Goal: Information Seeking & Learning: Learn about a topic

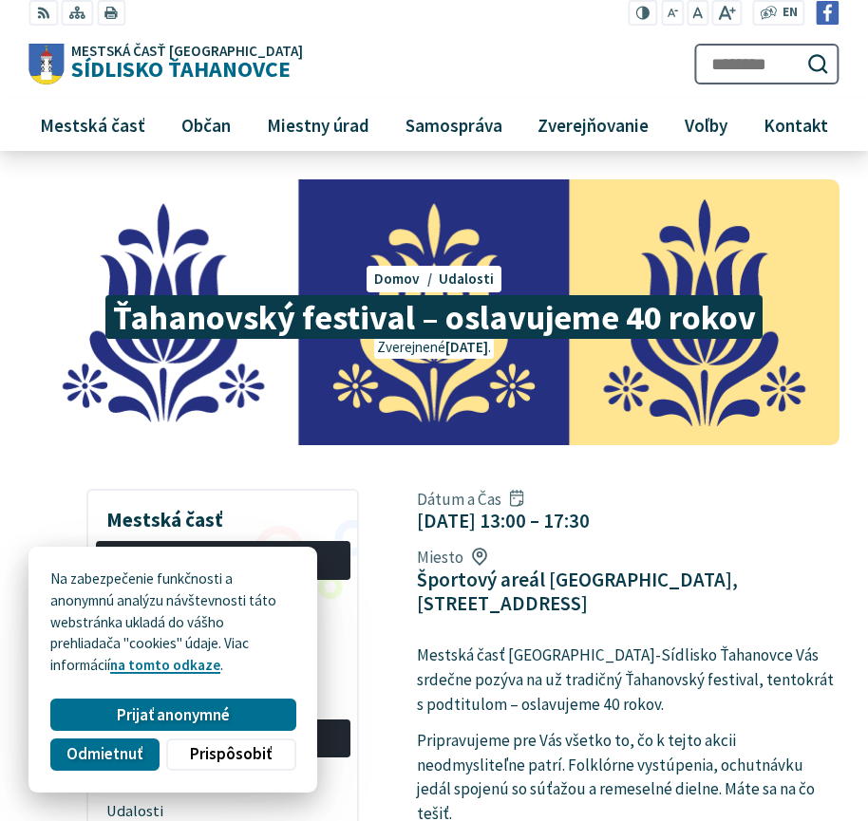
click at [702, 486] on div "Dátum a Čas [DATE] 13:00 – 17:30 Miesto Športový areál [GEOGRAPHIC_DATA], [STRE…" at bounding box center [627, 551] width 451 height 141
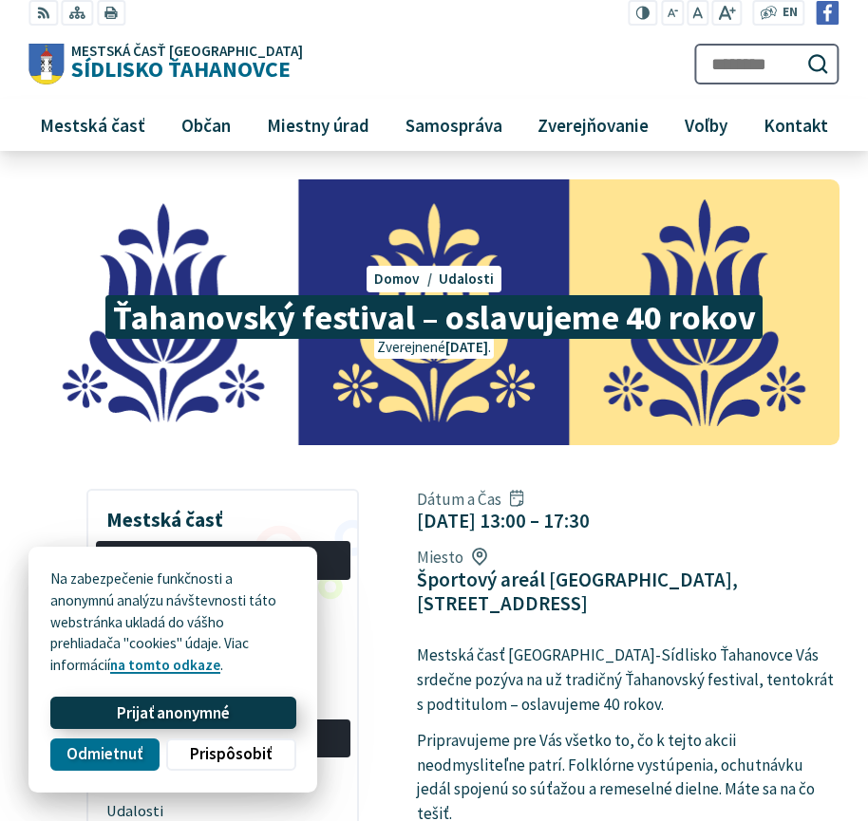
click at [235, 720] on button "Prijať anonymné" at bounding box center [172, 713] width 245 height 32
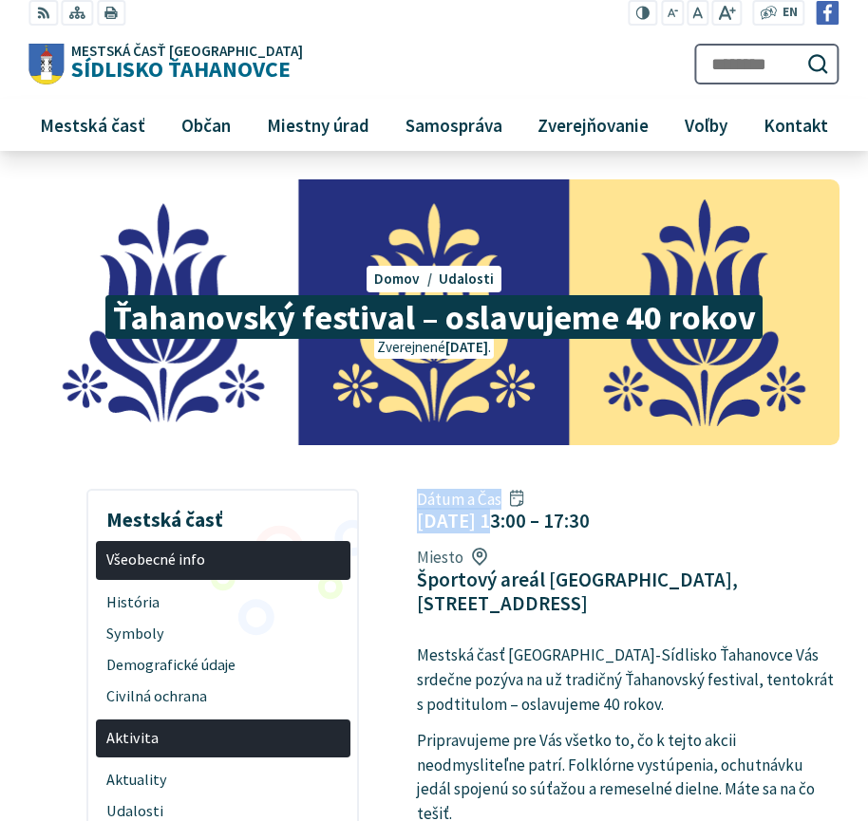
drag, startPoint x: 483, startPoint y: 534, endPoint x: 525, endPoint y: 469, distance: 77.7
click at [571, 484] on div "Dátum a Čas [DATE] 13:00 – 17:30 Miesto Športový areál [GEOGRAPHIC_DATA], [STRE…" at bounding box center [627, 551] width 451 height 141
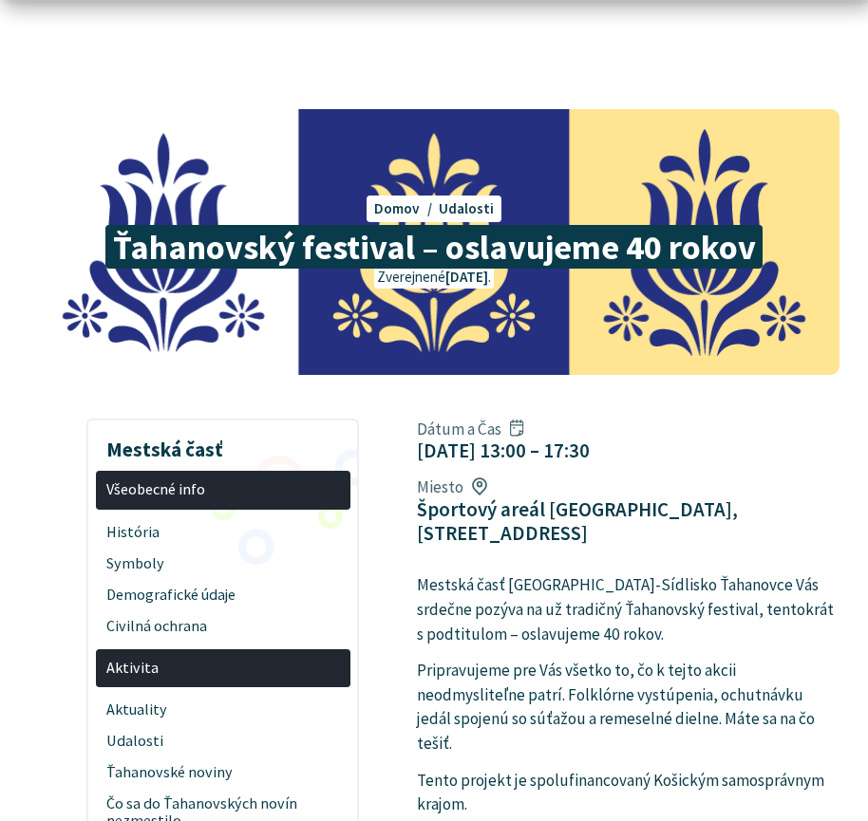
scroll to position [190, 0]
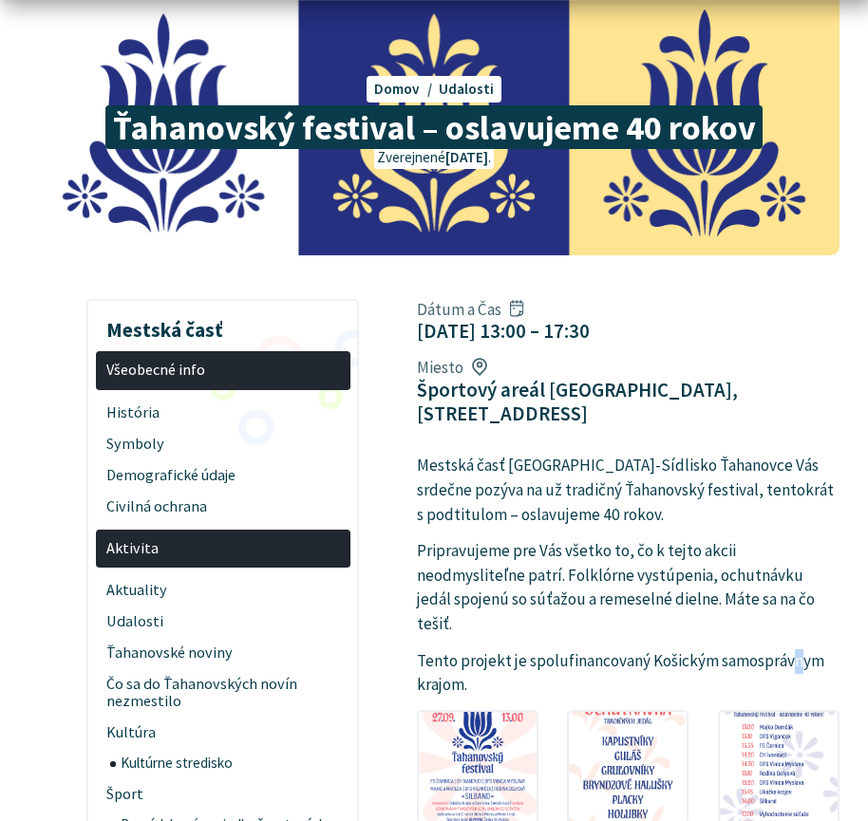
click at [796, 649] on p "Tento projekt je spolufinancovaný Košickým samosprávnym krajom." at bounding box center [628, 673] width 422 height 48
click at [720, 584] on p "Pripravujeme pre Vás všetko to, čo k tejto akcii neodmysliteľne patrí. Folklórn…" at bounding box center [628, 588] width 422 height 98
click at [458, 735] on img at bounding box center [477, 765] width 129 height 123
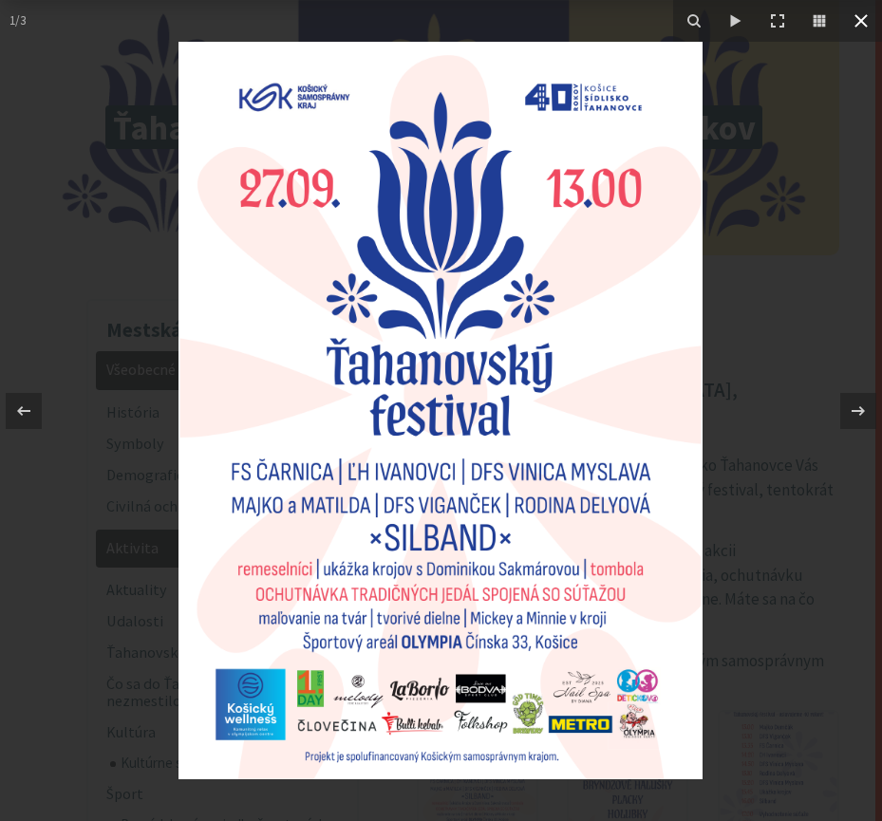
click at [865, 25] on icon at bounding box center [860, 20] width 13 height 13
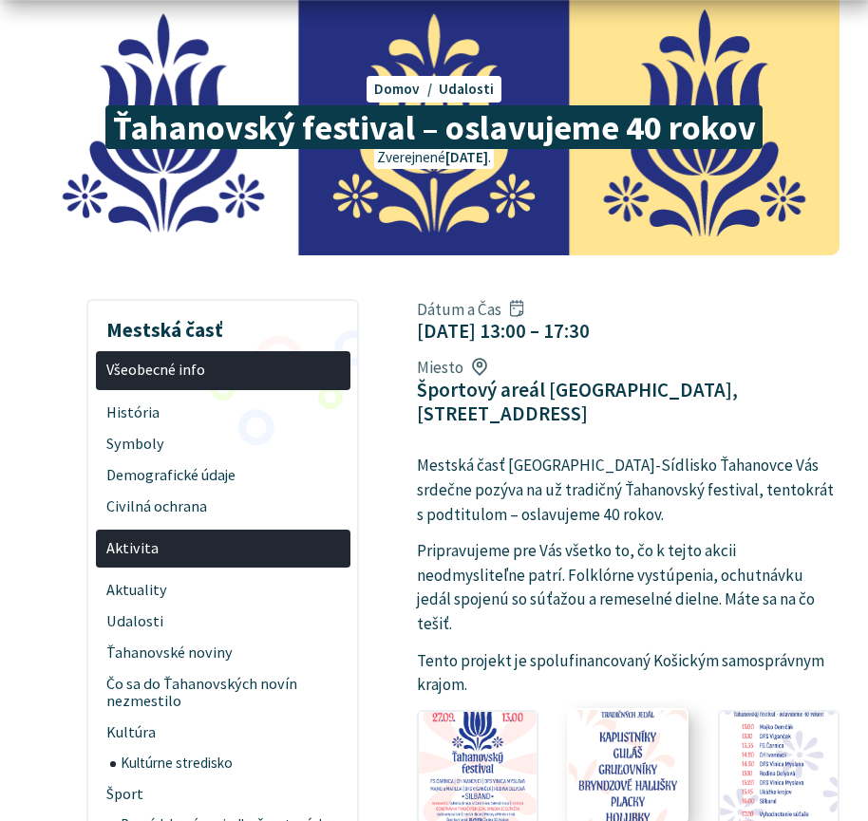
click at [670, 704] on img at bounding box center [627, 765] width 129 height 123
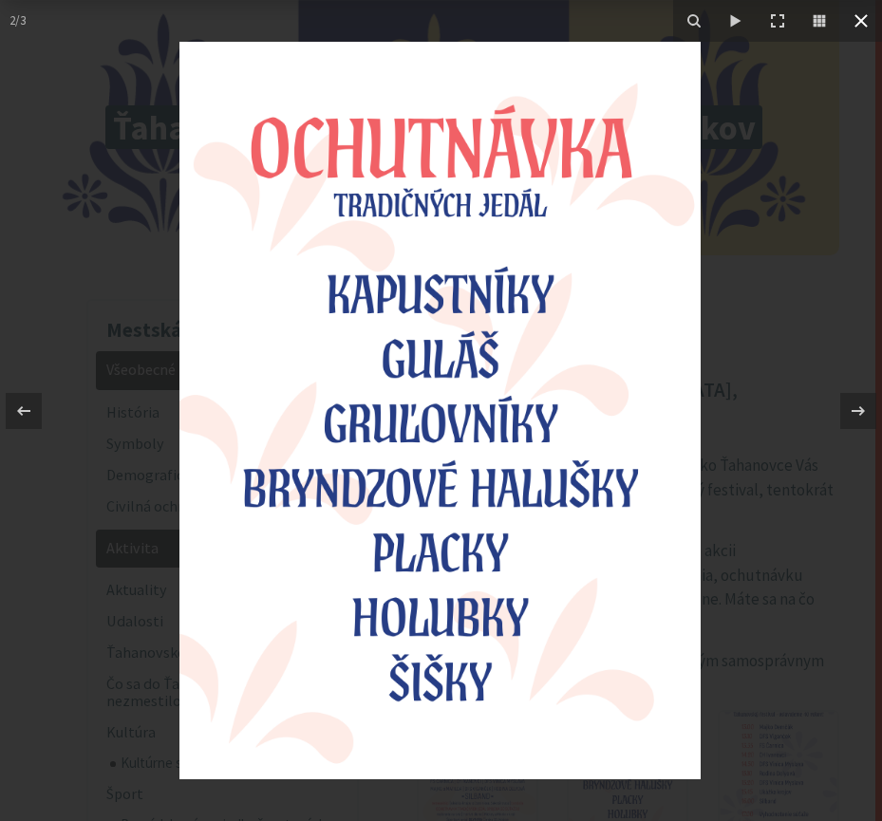
click at [866, 13] on icon at bounding box center [861, 20] width 23 height 23
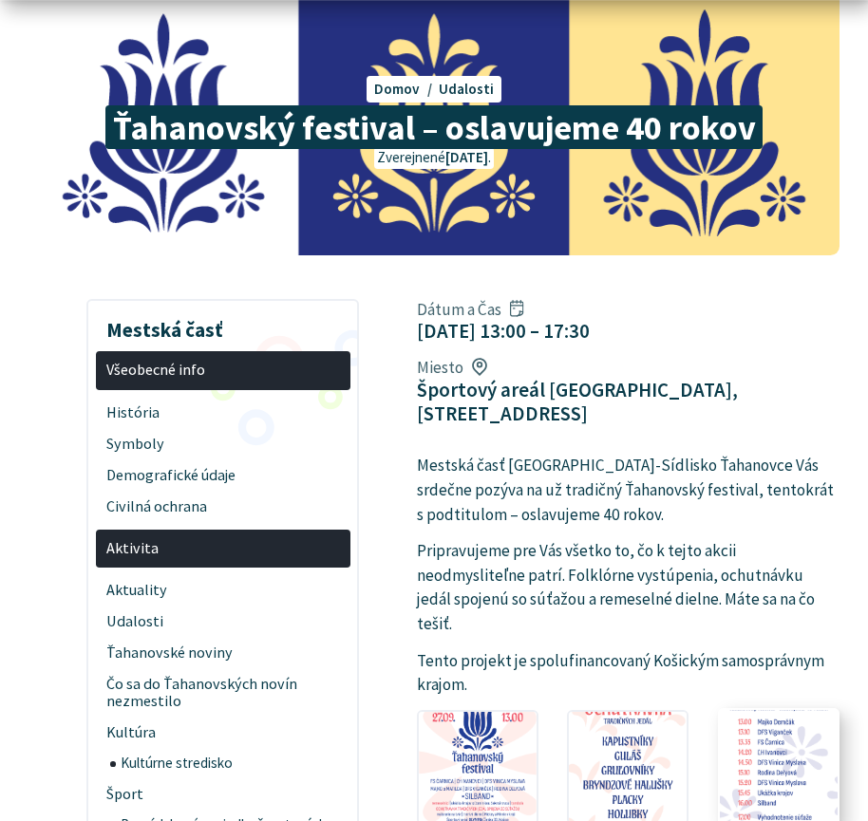
click at [771, 707] on img at bounding box center [777, 765] width 129 height 123
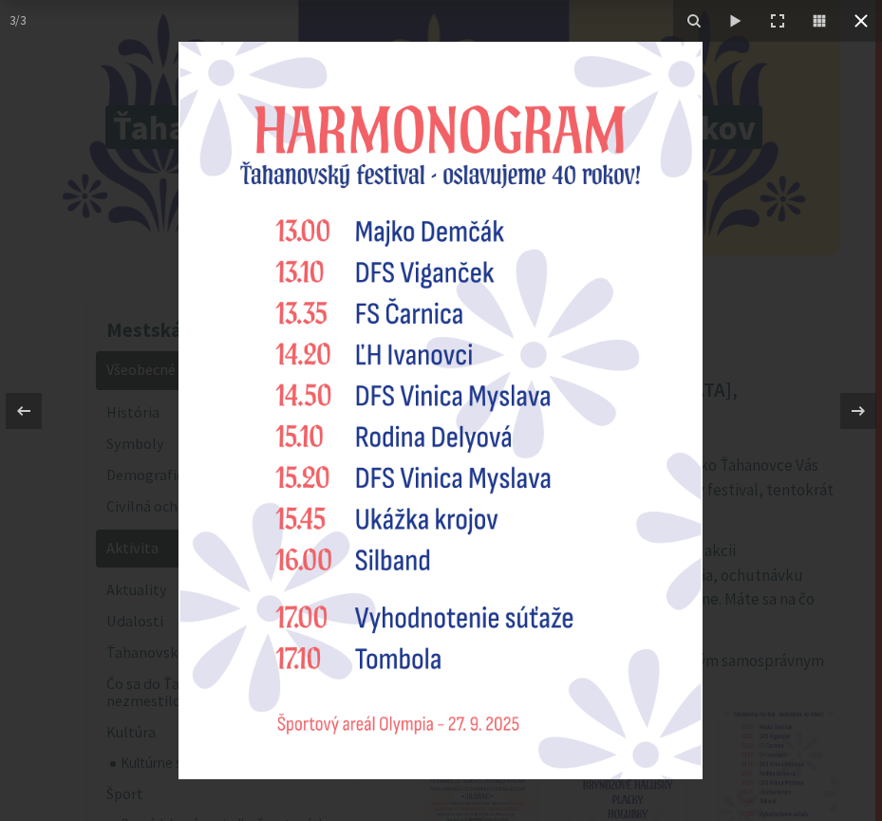
click at [854, 21] on icon at bounding box center [861, 20] width 23 height 23
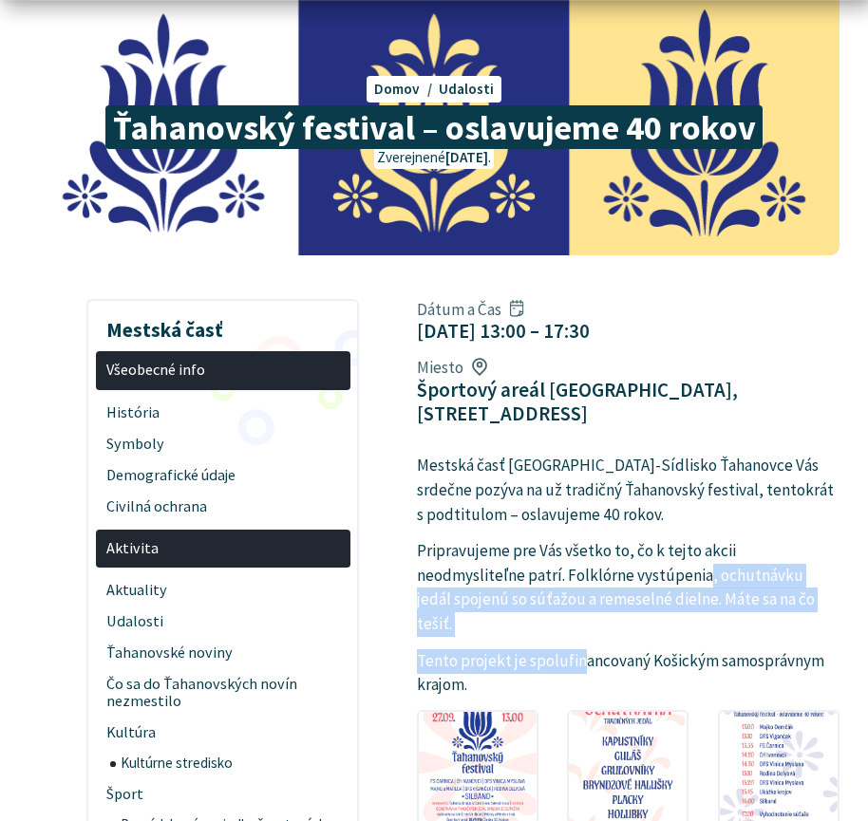
drag, startPoint x: 578, startPoint y: 602, endPoint x: 593, endPoint y: 549, distance: 55.3
click at [593, 549] on article "Dátum a Čas [DATE] 13:00 – 17:30 Miesto Športový areál [GEOGRAPHIC_DATA], [STRE…" at bounding box center [628, 624] width 480 height 666
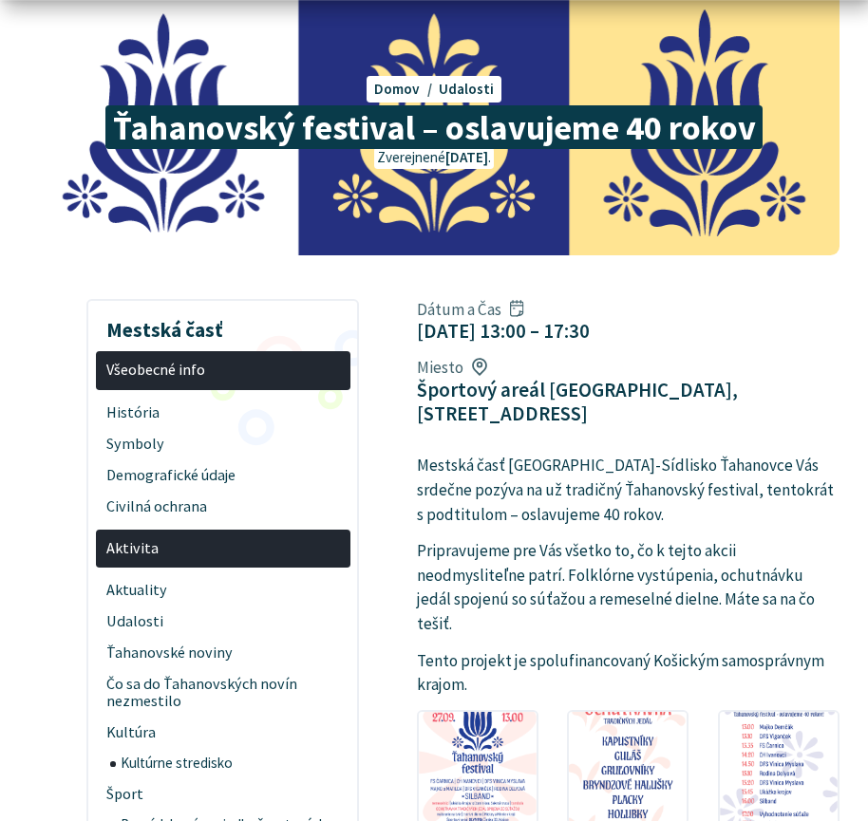
click at [700, 330] on div "Dátum a Čas [DATE] 13:00 – 17:30 Miesto Športový areál [GEOGRAPHIC_DATA], [STRE…" at bounding box center [627, 361] width 451 height 141
